Goal: Transaction & Acquisition: Purchase product/service

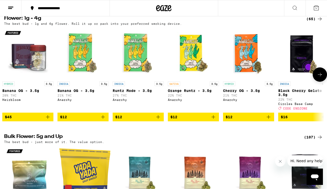
scroll to position [328, 0]
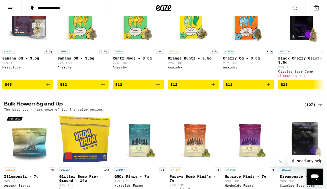
click at [42, 108] on h2 "Bulk Flower: 5g and Up" at bounding box center [151, 105] width 294 height 6
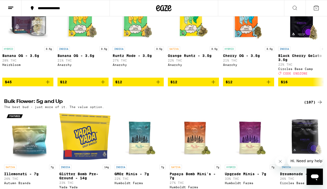
scroll to position [331, 0]
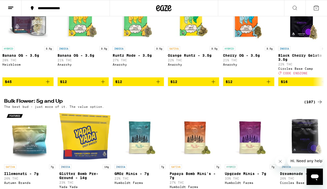
click at [314, 105] on div "(107)" at bounding box center [313, 102] width 19 height 6
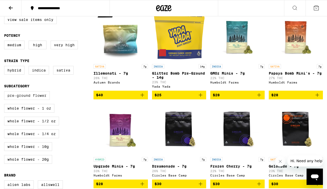
click at [35, 97] on label "Pre-ground Flower" at bounding box center [27, 95] width 46 height 9
click at [5, 92] on input "Pre-ground Flower" at bounding box center [5, 92] width 0 height 0
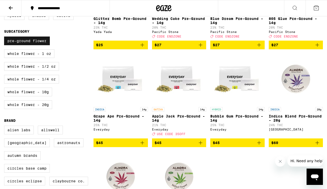
scroll to position [111, 0]
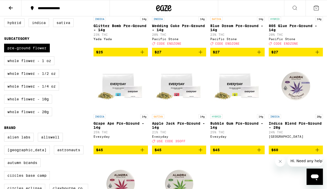
click at [260, 153] on icon "Add to bag" at bounding box center [259, 150] width 6 height 6
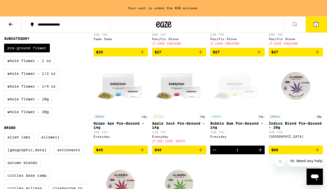
click at [260, 152] on icon "Increment" at bounding box center [261, 150] width 4 height 4
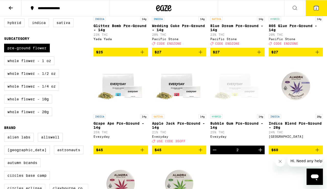
click at [233, 180] on div "INDICA 14g Glitter Bomb Pre-Ground - 14g 23% THC Yada Yada $25 INDICA 14g Weddi…" at bounding box center [209, 105] width 230 height 285
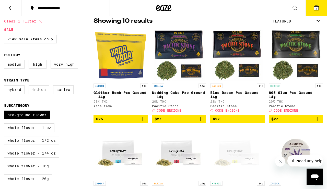
scroll to position [45, 0]
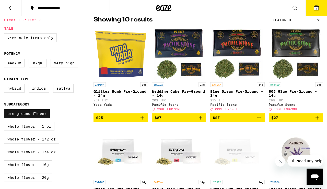
click at [35, 115] on label "Pre-ground Flower" at bounding box center [27, 114] width 46 height 9
click at [5, 111] on input "Pre-ground Flower" at bounding box center [5, 110] width 0 height 0
checkbox input "false"
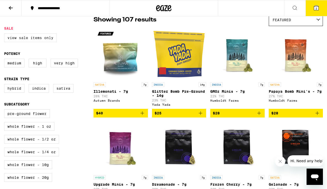
click at [40, 38] on label "View Sale Items Only" at bounding box center [30, 38] width 53 height 9
click at [5, 35] on input "View Sale Items Only" at bounding box center [5, 34] width 0 height 0
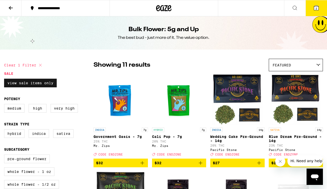
click at [17, 87] on label "View Sale Items Only" at bounding box center [30, 83] width 53 height 9
click at [5, 80] on input "View Sale Items Only" at bounding box center [5, 80] width 0 height 0
checkbox input "false"
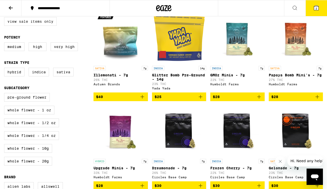
scroll to position [63, 0]
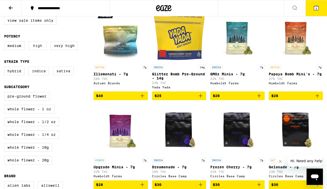
click at [40, 50] on label "High" at bounding box center [38, 45] width 18 height 9
click at [5, 42] on input "High" at bounding box center [5, 42] width 0 height 0
checkbox input "true"
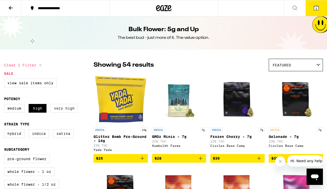
click at [59, 113] on label "Very High" at bounding box center [64, 108] width 27 height 9
click at [5, 105] on input "Very High" at bounding box center [5, 105] width 0 height 0
checkbox input "true"
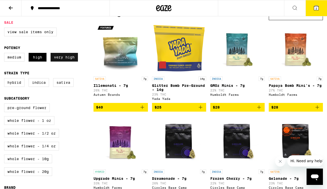
scroll to position [47, 0]
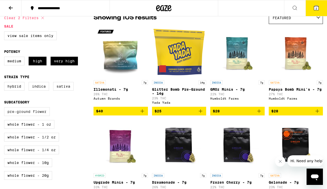
click at [38, 114] on label "Pre-ground Flower" at bounding box center [27, 111] width 46 height 9
click at [5, 108] on input "Pre-ground Flower" at bounding box center [5, 108] width 0 height 0
checkbox input "true"
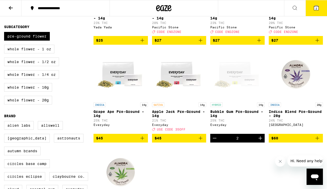
scroll to position [123, 0]
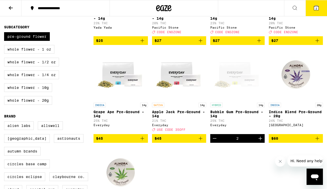
click at [216, 142] on icon "Decrement" at bounding box center [215, 139] width 6 height 6
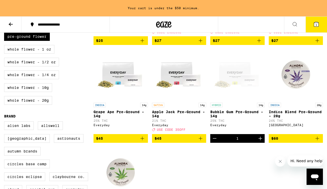
click at [216, 142] on icon "Decrement" at bounding box center [215, 139] width 6 height 6
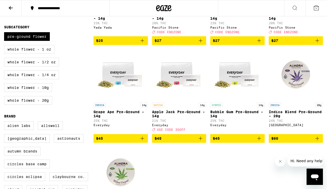
click at [318, 142] on icon "Add to bag" at bounding box center [318, 139] width 6 height 6
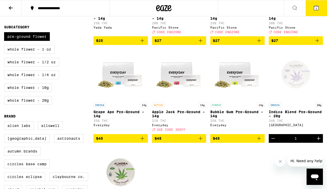
click at [318, 6] on icon at bounding box center [316, 8] width 5 height 5
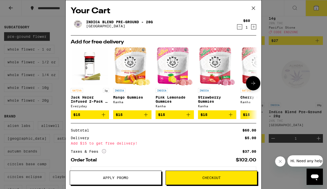
click at [232, 118] on icon "Add to bag" at bounding box center [231, 115] width 6 height 6
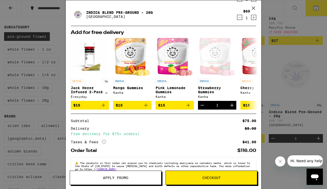
scroll to position [24, 0]
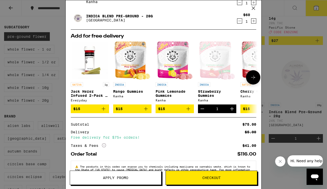
click at [202, 112] on icon "Decrement" at bounding box center [203, 109] width 6 height 6
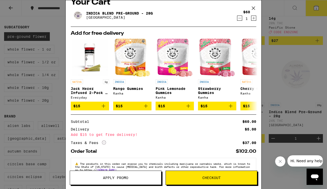
scroll to position [4, 0]
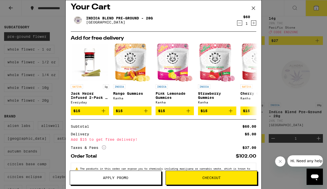
click at [240, 23] on icon "Decrement" at bounding box center [240, 23] width 3 height 0
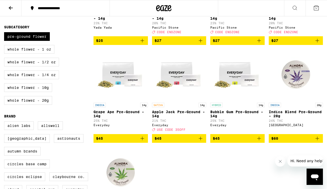
click at [260, 142] on icon "Add to bag" at bounding box center [259, 139] width 6 height 6
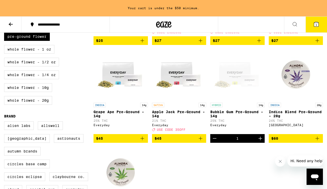
click at [261, 140] on icon "Increment" at bounding box center [261, 139] width 4 height 4
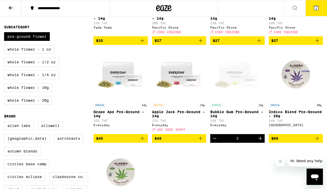
click at [320, 11] on button "2" at bounding box center [316, 8] width 21 height 16
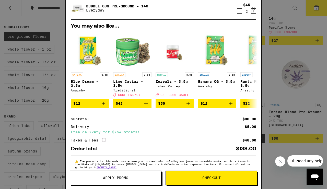
scroll to position [24, 0]
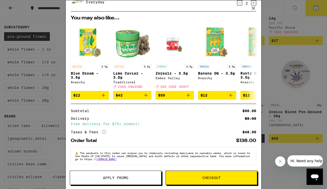
click at [254, 11] on icon at bounding box center [254, 8] width 8 height 8
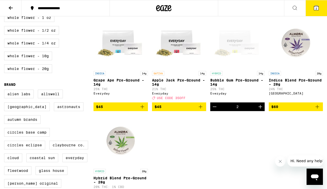
scroll to position [131, 0]
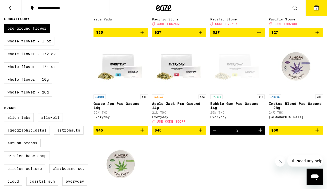
click at [214, 135] on button "Decrement" at bounding box center [215, 130] width 9 height 9
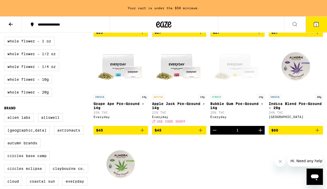
click at [215, 135] on button "Decrement" at bounding box center [215, 130] width 9 height 9
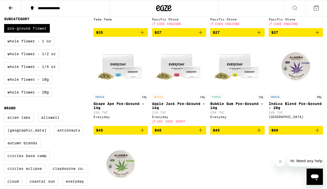
click at [320, 134] on icon "Add to bag" at bounding box center [318, 130] width 6 height 6
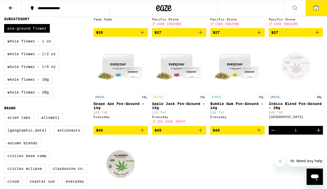
click at [320, 9] on icon at bounding box center [317, 8] width 6 height 6
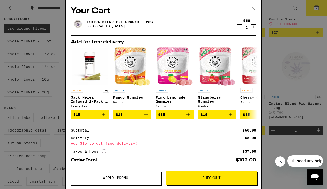
click at [215, 180] on span "Checkout" at bounding box center [212, 178] width 18 height 4
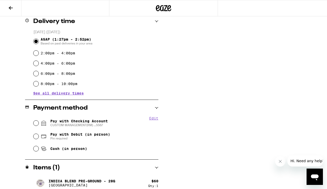
scroll to position [135, 0]
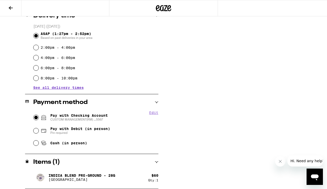
click at [36, 119] on input "Pay with Checking Account CUSTOM MANAGEMENT(RM) ...5567" at bounding box center [36, 117] width 5 height 5
radio input "true"
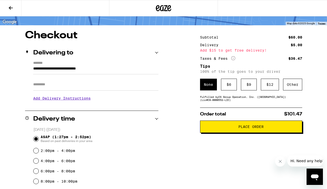
scroll to position [34, 0]
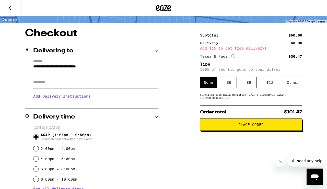
click at [262, 127] on span "Place Order" at bounding box center [251, 125] width 25 height 4
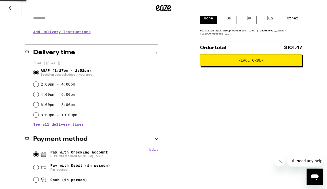
scroll to position [143, 0]
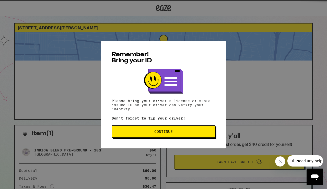
scroll to position [5, 0]
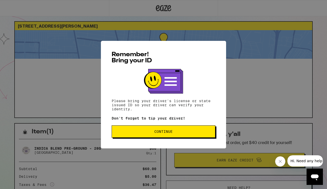
click at [169, 134] on span "Continue" at bounding box center [164, 132] width 18 height 4
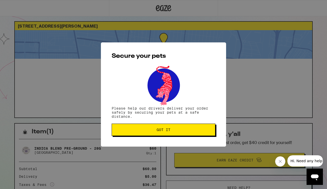
click at [163, 130] on span "Got it" at bounding box center [164, 130] width 14 height 4
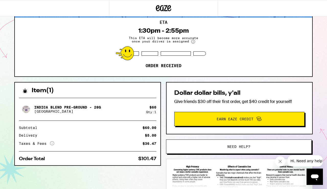
scroll to position [49, 0]
